Goal: Task Accomplishment & Management: Complete application form

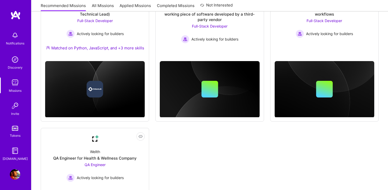
scroll to position [405, 0]
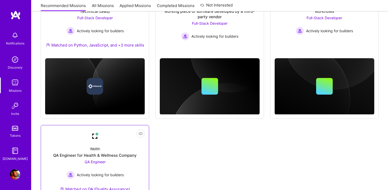
click at [94, 160] on span "QA Engineer" at bounding box center [95, 161] width 21 height 4
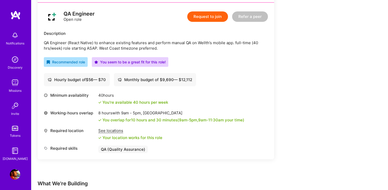
scroll to position [132, 0]
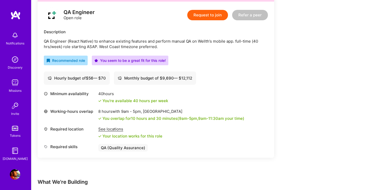
click at [116, 129] on div "See locations" at bounding box center [130, 128] width 64 height 5
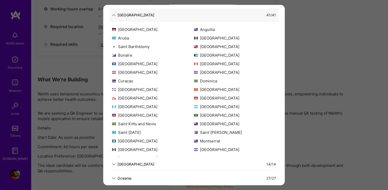
scroll to position [87, 0]
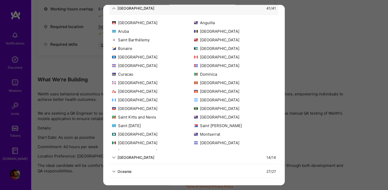
click at [126, 156] on div "[GEOGRAPHIC_DATA]" at bounding box center [135, 156] width 37 height 5
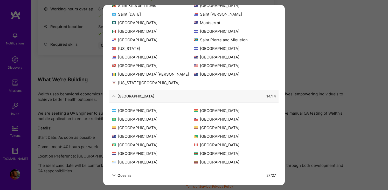
scroll to position [152, 0]
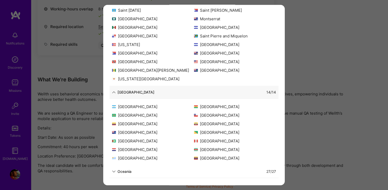
click at [121, 170] on div "Oceania" at bounding box center [124, 170] width 14 height 5
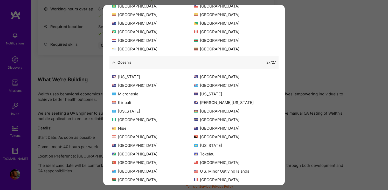
scroll to position [276, 0]
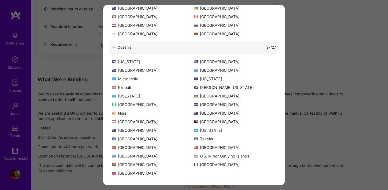
click at [360, 86] on div "Allowed Locations The locations that client marked as required will show up her…" at bounding box center [194, 95] width 388 height 190
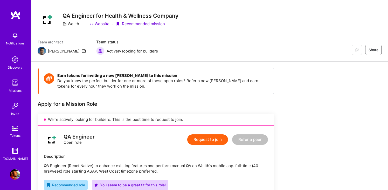
scroll to position [0, 0]
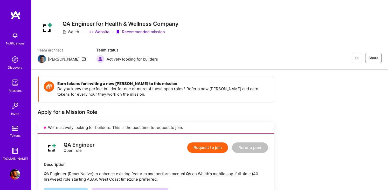
click at [14, 83] on img at bounding box center [15, 82] width 10 height 10
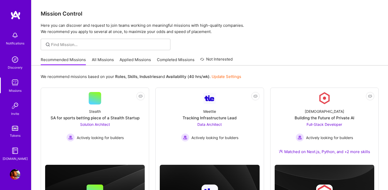
click at [137, 62] on link "Applied Missions" at bounding box center [135, 61] width 31 height 9
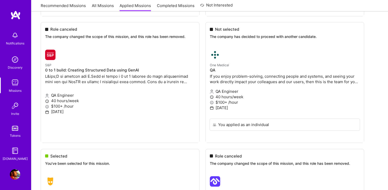
scroll to position [713, 0]
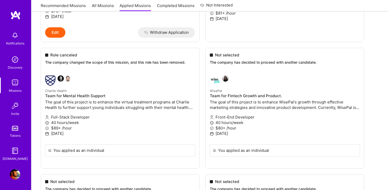
click at [13, 88] on div "Missions" at bounding box center [15, 90] width 13 height 5
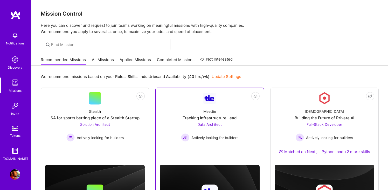
scroll to position [9, 0]
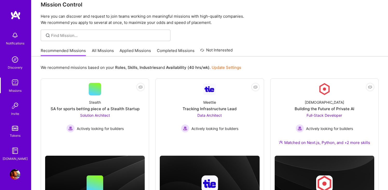
click at [100, 51] on link "All Missions" at bounding box center [103, 52] width 22 height 9
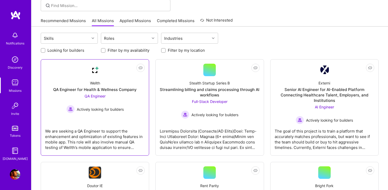
scroll to position [39, 0]
click at [93, 109] on span "Actively looking for builders" at bounding box center [100, 108] width 47 height 5
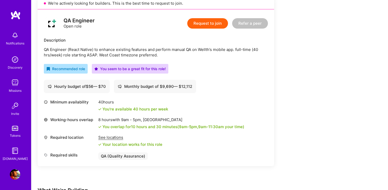
scroll to position [122, 0]
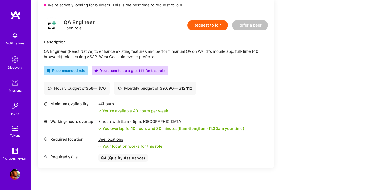
click at [201, 28] on button "Request to join" at bounding box center [207, 25] width 41 height 10
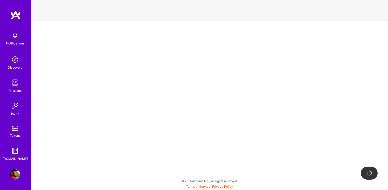
select select "US"
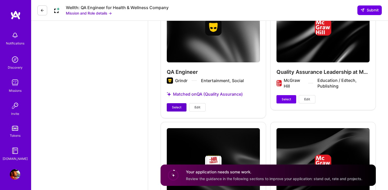
scroll to position [1127, 0]
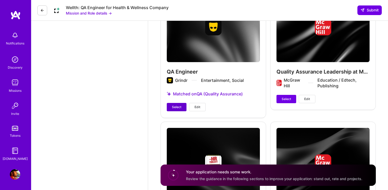
click at [177, 104] on button "Select" at bounding box center [177, 107] width 20 height 8
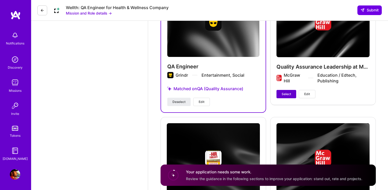
click at [283, 91] on button "Select" at bounding box center [286, 94] width 20 height 8
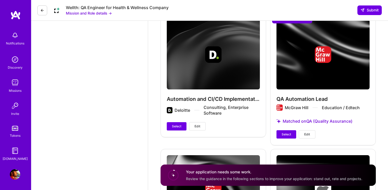
scroll to position [1361, 0]
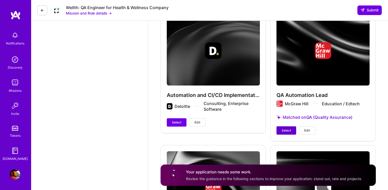
click at [285, 128] on span "Select" at bounding box center [286, 130] width 9 height 5
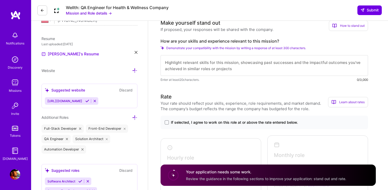
scroll to position [130, 0]
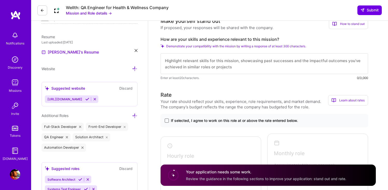
click at [167, 118] on span at bounding box center [167, 120] width 4 height 4
click at [0, 0] on input "If selected, I agree to work on this role at or above the rate entered below." at bounding box center [0, 0] width 0 height 0
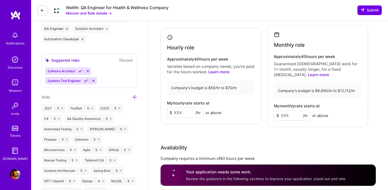
scroll to position [240, 0]
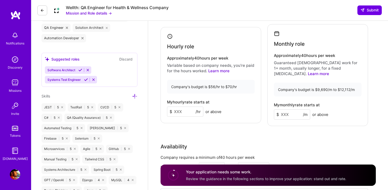
click at [183, 110] on input at bounding box center [185, 111] width 36 height 10
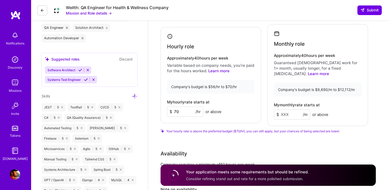
type input "70"
click at [261, 129] on div "Rate Your rate should reflect your skills, experience, role requirements, and m…" at bounding box center [268, 102] width 215 height 241
click at [287, 109] on input at bounding box center [292, 114] width 36 height 10
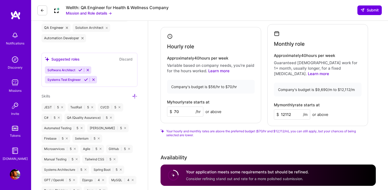
type input "12112"
click at [271, 130] on span "Your hourly and monthly rates are above the preferred budget ($70/hr and $12,11…" at bounding box center [267, 133] width 202 height 8
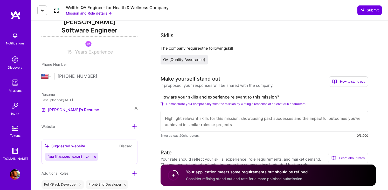
scroll to position [72, 0]
click at [186, 118] on textarea at bounding box center [264, 121] width 207 height 21
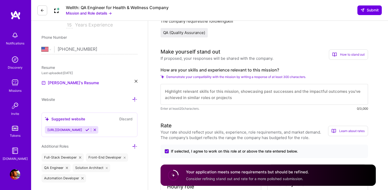
scroll to position [102, 0]
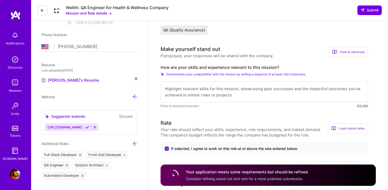
click at [211, 88] on textarea at bounding box center [264, 91] width 207 height 21
paste textarea "QA Engineer with over 16 years of experience in both manual and automation test…"
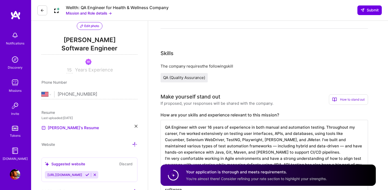
scroll to position [0, 0]
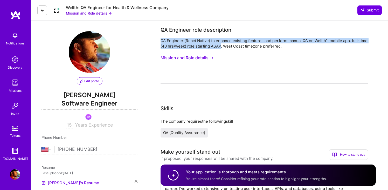
drag, startPoint x: 161, startPoint y: 41, endPoint x: 220, endPoint y: 45, distance: 59.8
click at [220, 45] on div "QA Engineer (React Native) to enhance existing features and perform manual QA o…" at bounding box center [264, 43] width 207 height 11
copy div "QA Engineer (React Native) to enhance existing features and perform manual QA o…"
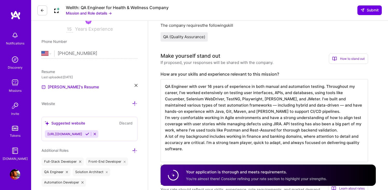
scroll to position [102, 0]
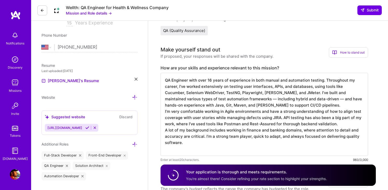
drag, startPoint x: 194, startPoint y: 144, endPoint x: 159, endPoint y: 81, distance: 72.0
paste textarea "I am a QA Engineer with 16+ years of experience in manual and automation testin…"
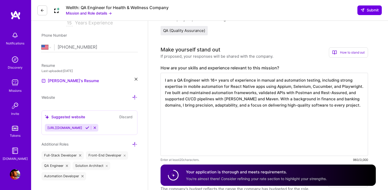
scroll to position [0, 0]
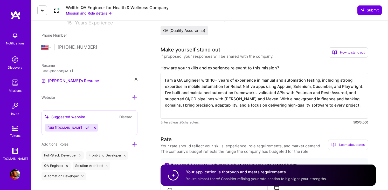
click at [291, 86] on textarea "I am a QA Engineer with 16+ years of experience in manual and automation testin…" at bounding box center [264, 96] width 207 height 46
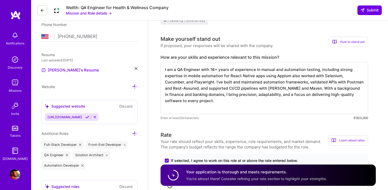
scroll to position [114, 0]
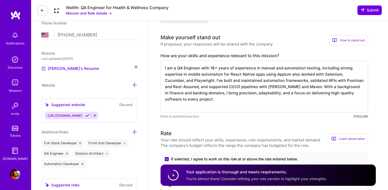
click at [170, 94] on textarea "I am a QA Engineer with 16+ years of experience in manual and automation testin…" at bounding box center [264, 86] width 207 height 52
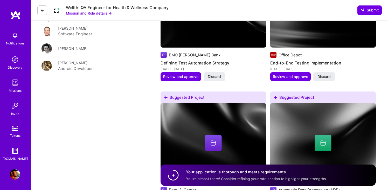
scroll to position [781, 0]
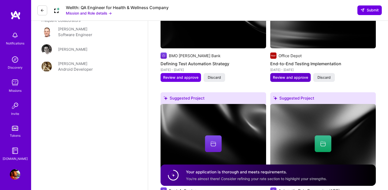
type textarea "I am a QA Engineer with 16+ years of experience in manual and automation testin…"
click at [285, 75] on span "Review and approve" at bounding box center [290, 77] width 35 height 5
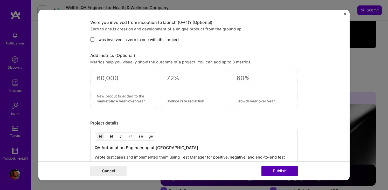
click at [277, 170] on button "Publish" at bounding box center [279, 170] width 36 height 10
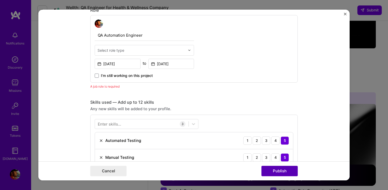
scroll to position [174, 0]
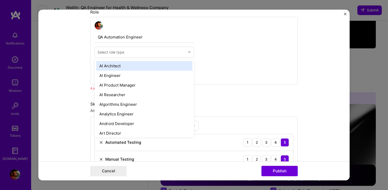
click at [174, 50] on input "text" at bounding box center [142, 51] width 88 height 5
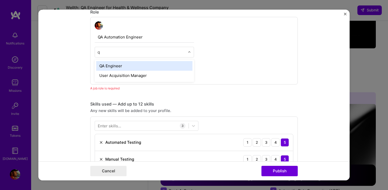
type input "qa"
click at [117, 68] on div "QA Engineer" at bounding box center [144, 66] width 96 height 10
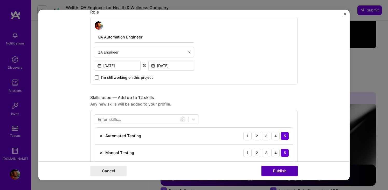
click at [288, 169] on button "Publish" at bounding box center [279, 170] width 36 height 10
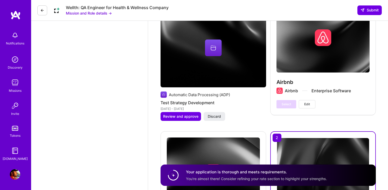
scroll to position [888, 0]
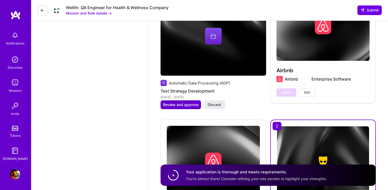
click at [188, 100] on button "Review and approve" at bounding box center [181, 104] width 40 height 9
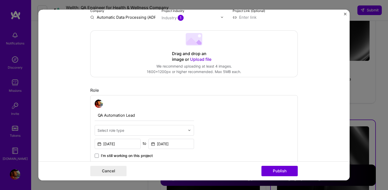
scroll to position [98, 0]
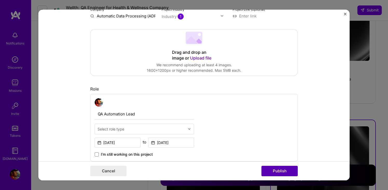
click at [281, 174] on button "Publish" at bounding box center [279, 170] width 36 height 10
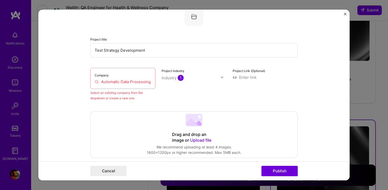
scroll to position [34, 0]
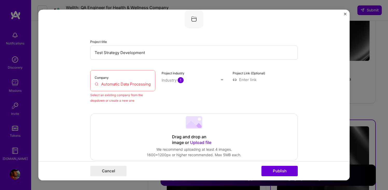
click at [139, 88] on div "Company Automatic Data Processing (ADP)" at bounding box center [122, 80] width 65 height 21
click at [138, 86] on input "Automatic Data Processing (ADP)" at bounding box center [123, 83] width 56 height 5
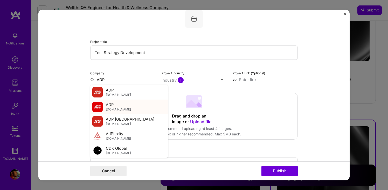
type input "ADP"
click at [115, 106] on div "ADP [DOMAIN_NAME]" at bounding box center [118, 107] width 25 height 10
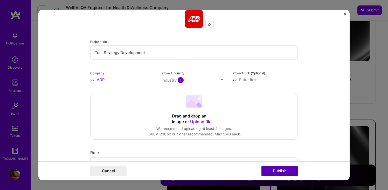
click at [276, 170] on button "Publish" at bounding box center [279, 170] width 36 height 10
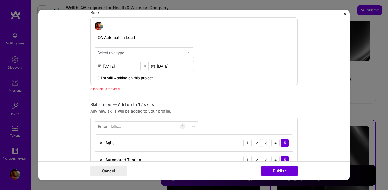
scroll to position [174, 0]
click at [119, 47] on div "Select role type" at bounding box center [144, 52] width 99 height 11
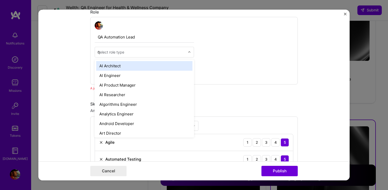
type input "qa"
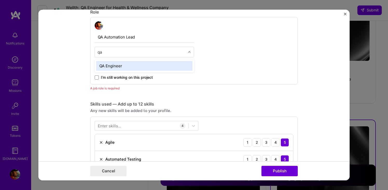
click at [119, 65] on div "QA Engineer" at bounding box center [144, 66] width 96 height 10
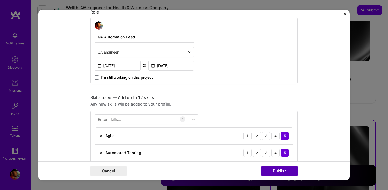
click at [279, 171] on button "Publish" at bounding box center [279, 170] width 36 height 10
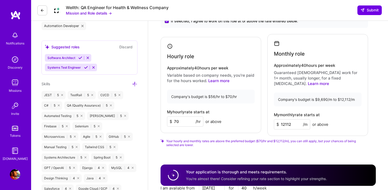
scroll to position [259, 0]
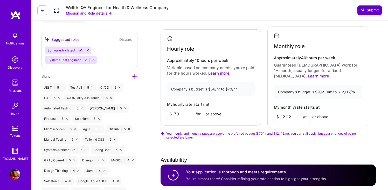
click at [376, 10] on span "Submit" at bounding box center [369, 10] width 18 height 5
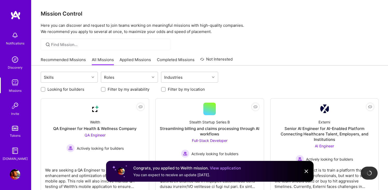
click at [307, 172] on img at bounding box center [306, 171] width 6 height 6
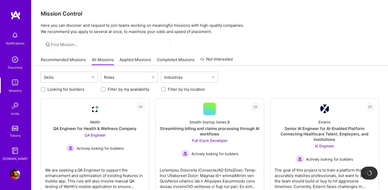
click at [16, 82] on img at bounding box center [15, 82] width 10 height 10
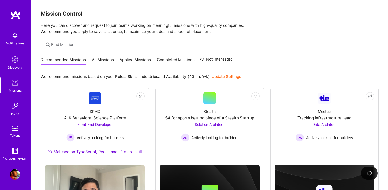
click at [134, 59] on link "Applied Missions" at bounding box center [135, 61] width 31 height 9
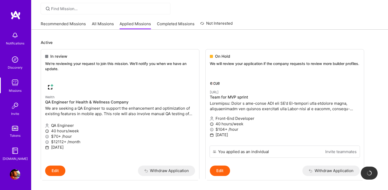
scroll to position [26, 0]
